Goal: Task Accomplishment & Management: Manage account settings

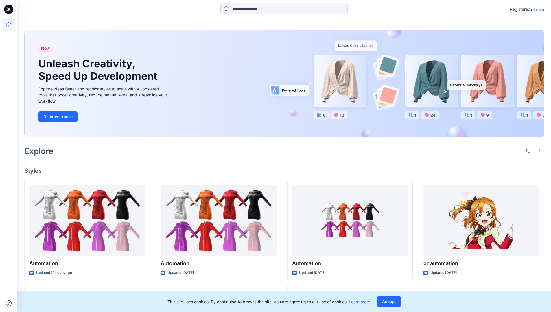
click at [537, 9] on p "Login" at bounding box center [539, 9] width 10 height 6
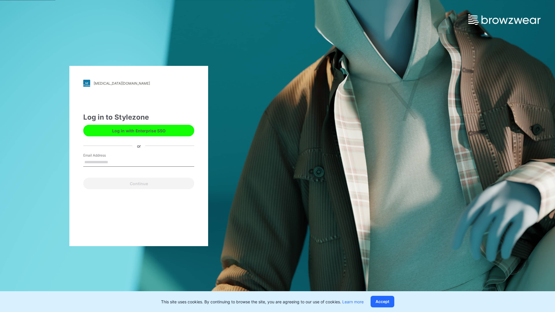
click at [114, 162] on input "Email Address" at bounding box center [138, 162] width 111 height 9
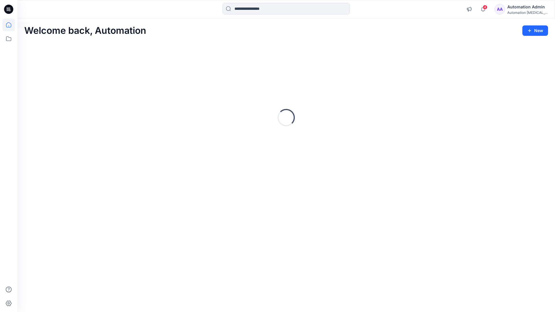
click at [11, 25] on icon at bounding box center [8, 24] width 5 height 5
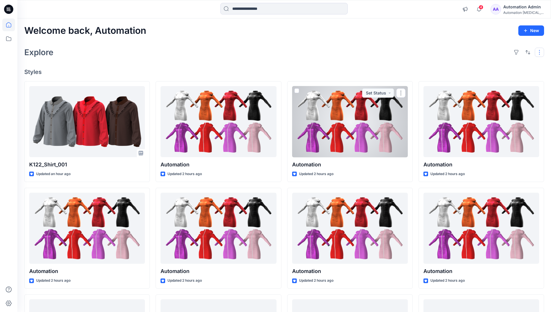
click at [540, 52] on button "button" at bounding box center [539, 52] width 9 height 9
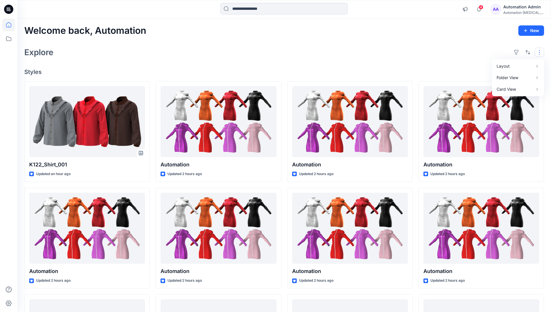
click at [540, 52] on button "button" at bounding box center [539, 52] width 9 height 9
click at [526, 51] on button "button" at bounding box center [527, 52] width 9 height 9
click at [502, 64] on p "Last update" at bounding box center [508, 67] width 36 height 6
click at [497, 79] on p "A to Z" at bounding box center [508, 80] width 36 height 6
click at [497, 66] on p "Last update" at bounding box center [508, 67] width 36 height 6
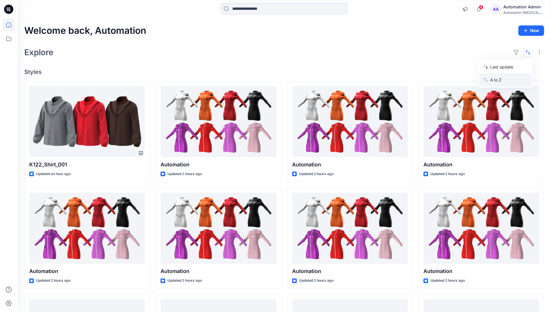
click at [497, 82] on p "A to Z" at bounding box center [508, 80] width 36 height 6
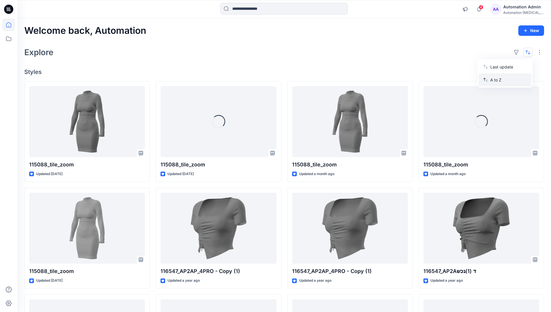
click at [497, 80] on p "A to Z" at bounding box center [508, 80] width 36 height 6
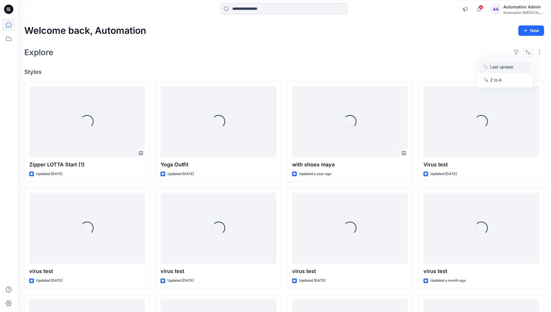
click at [497, 68] on p "Last update" at bounding box center [508, 67] width 36 height 6
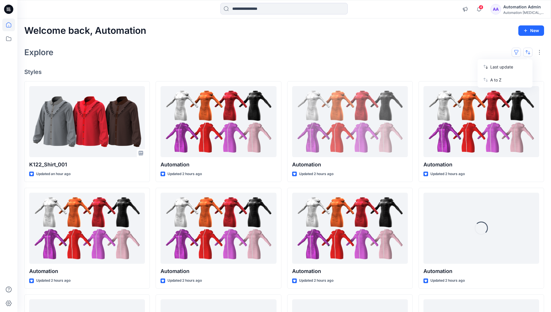
click at [519, 52] on button "button" at bounding box center [516, 52] width 9 height 9
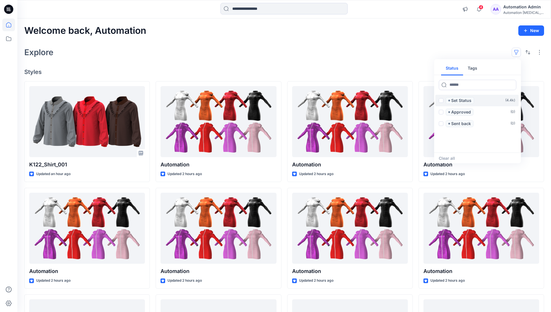
click at [441, 101] on span at bounding box center [441, 100] width 5 height 5
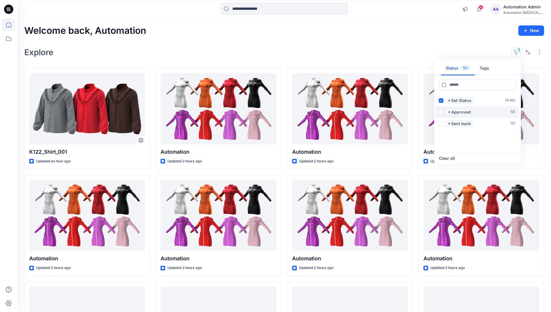
click at [442, 111] on span at bounding box center [441, 112] width 5 height 5
click at [441, 101] on icon at bounding box center [441, 100] width 3 height 2
click at [441, 111] on icon at bounding box center [441, 112] width 3 height 2
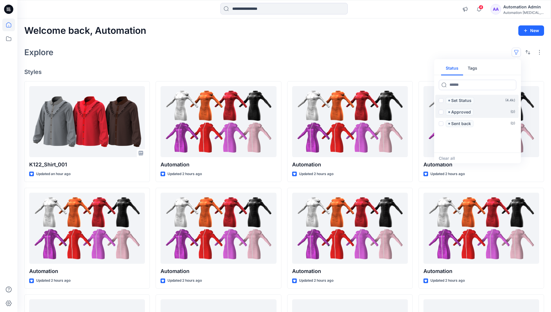
click at [471, 66] on button "Tags" at bounding box center [472, 69] width 19 height 14
click at [456, 68] on button "Status" at bounding box center [452, 69] width 22 height 14
click at [460, 86] on input at bounding box center [478, 85] width 78 height 10
type input "******"
click at [462, 101] on p "Set Status" at bounding box center [461, 100] width 20 height 7
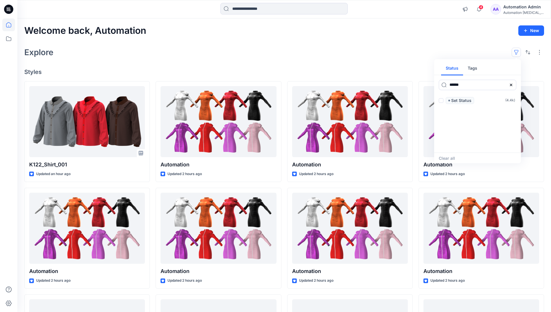
click at [510, 85] on icon at bounding box center [511, 85] width 2 height 2
click at [474, 70] on button "Tags" at bounding box center [472, 69] width 19 height 14
click at [456, 85] on input at bounding box center [478, 85] width 78 height 10
type input "**********"
click at [477, 145] on p "automation tag" at bounding box center [463, 146] width 30 height 7
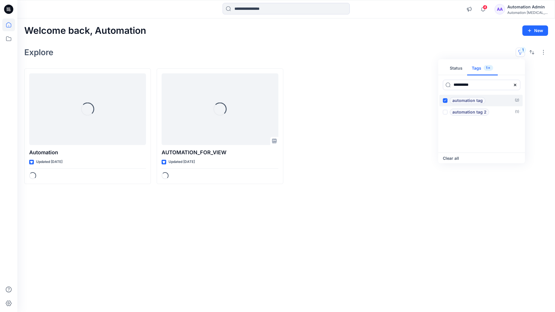
click at [482, 99] on p "automation tag" at bounding box center [468, 100] width 30 height 7
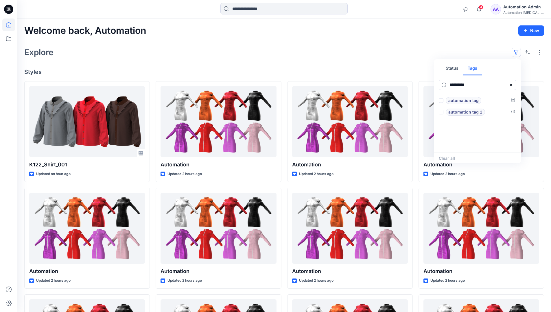
click at [512, 86] on icon at bounding box center [511, 85] width 2 height 2
click at [456, 70] on button "Status" at bounding box center [452, 69] width 22 height 14
click at [461, 101] on p "Set Status" at bounding box center [461, 100] width 20 height 7
click at [442, 101] on span at bounding box center [441, 100] width 5 height 5
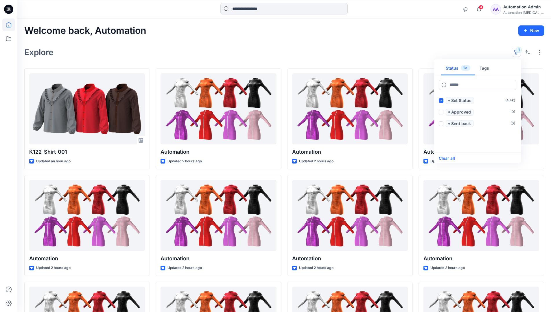
click at [451, 158] on button "Clear all" at bounding box center [447, 158] width 16 height 7
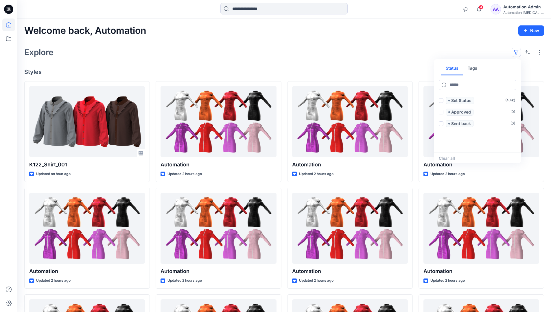
click at [518, 50] on button "button" at bounding box center [516, 52] width 9 height 9
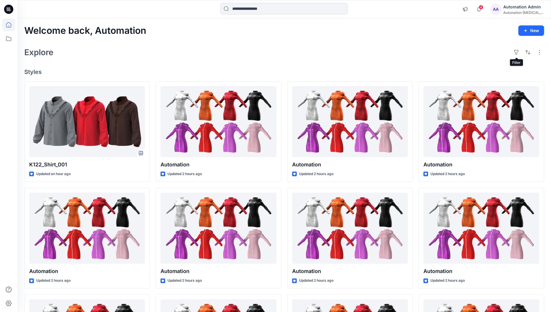
click at [521, 7] on div "Automation Admin" at bounding box center [523, 6] width 40 height 7
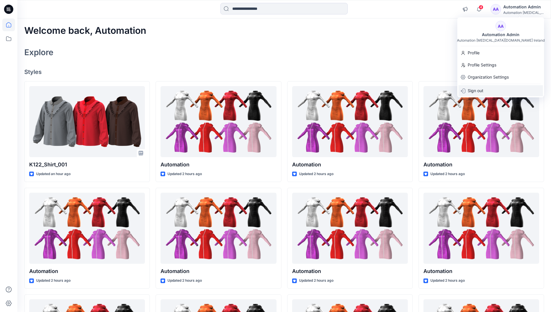
click at [483, 91] on p "Sign out" at bounding box center [476, 90] width 16 height 11
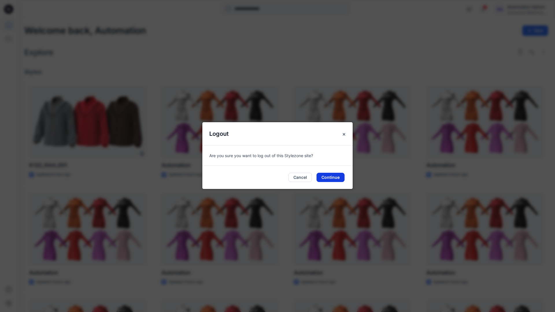
click at [338, 175] on button "Continue" at bounding box center [331, 177] width 28 height 9
